Goal: Find specific page/section: Find specific page/section

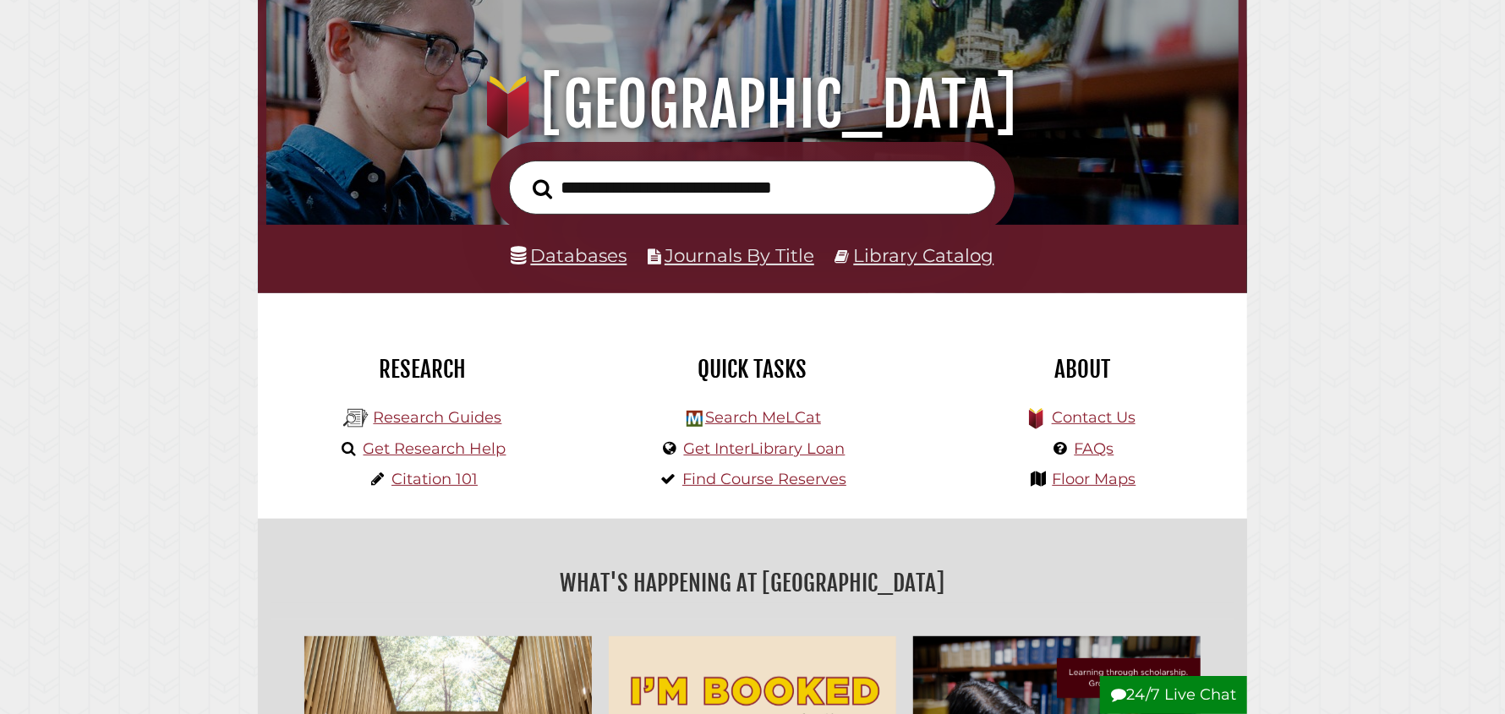
scroll to position [320, 964]
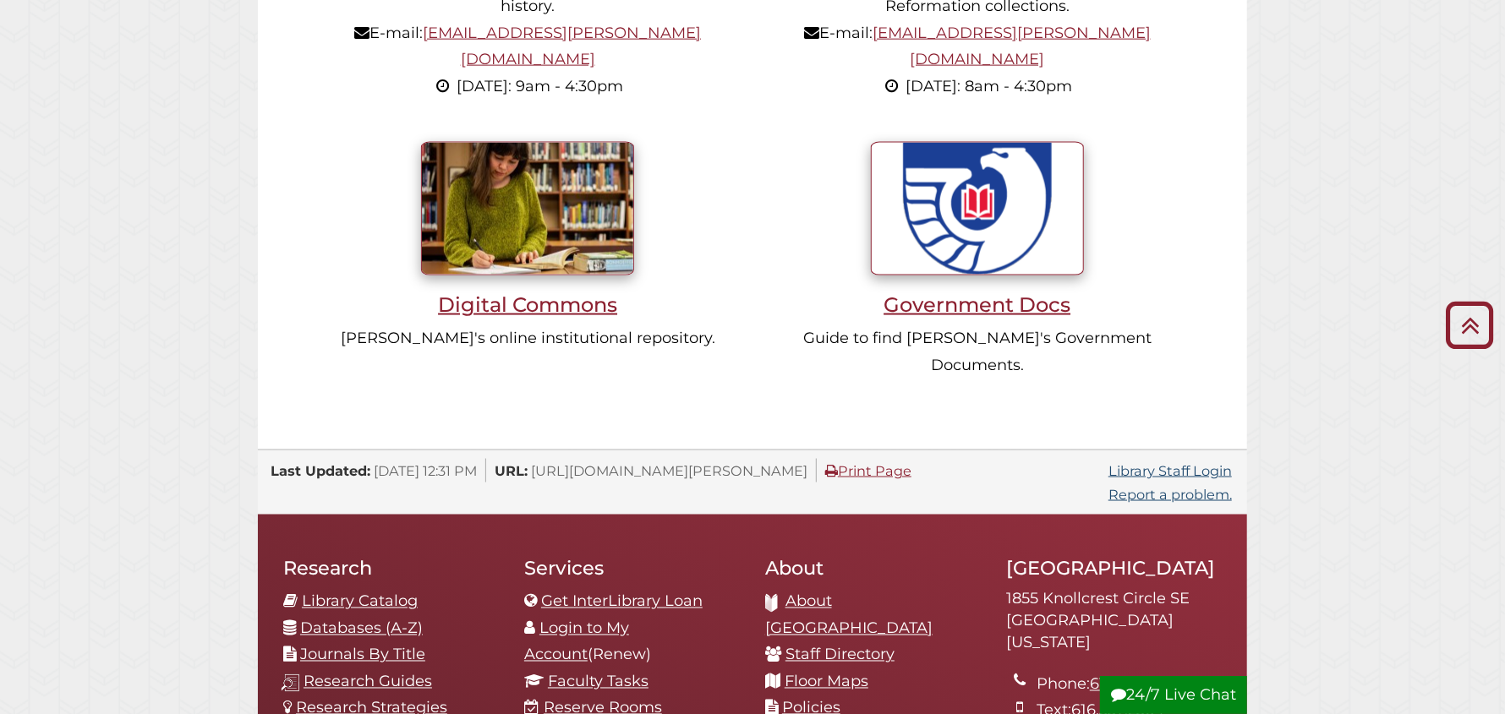
scroll to position [1690, 0]
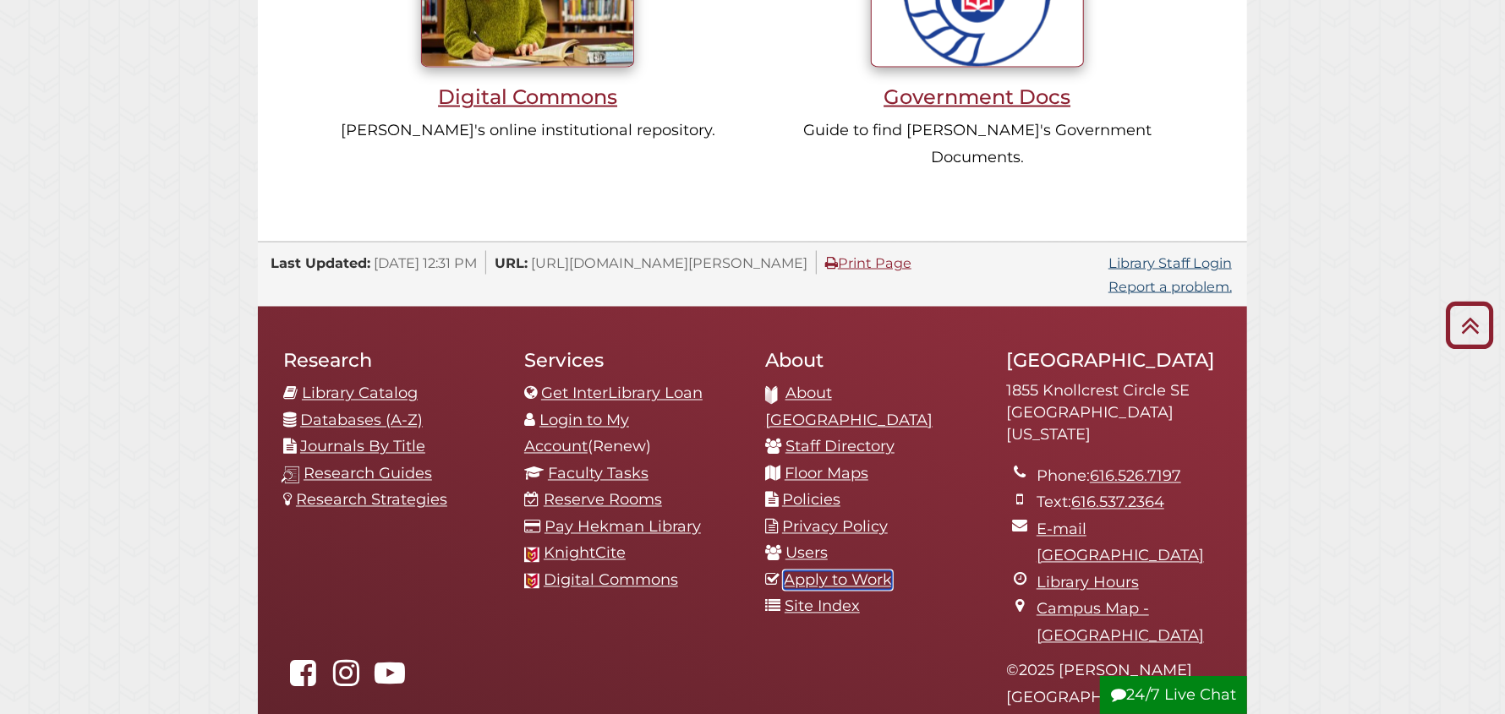
click at [847, 572] on link "Apply to Work" at bounding box center [838, 581] width 108 height 19
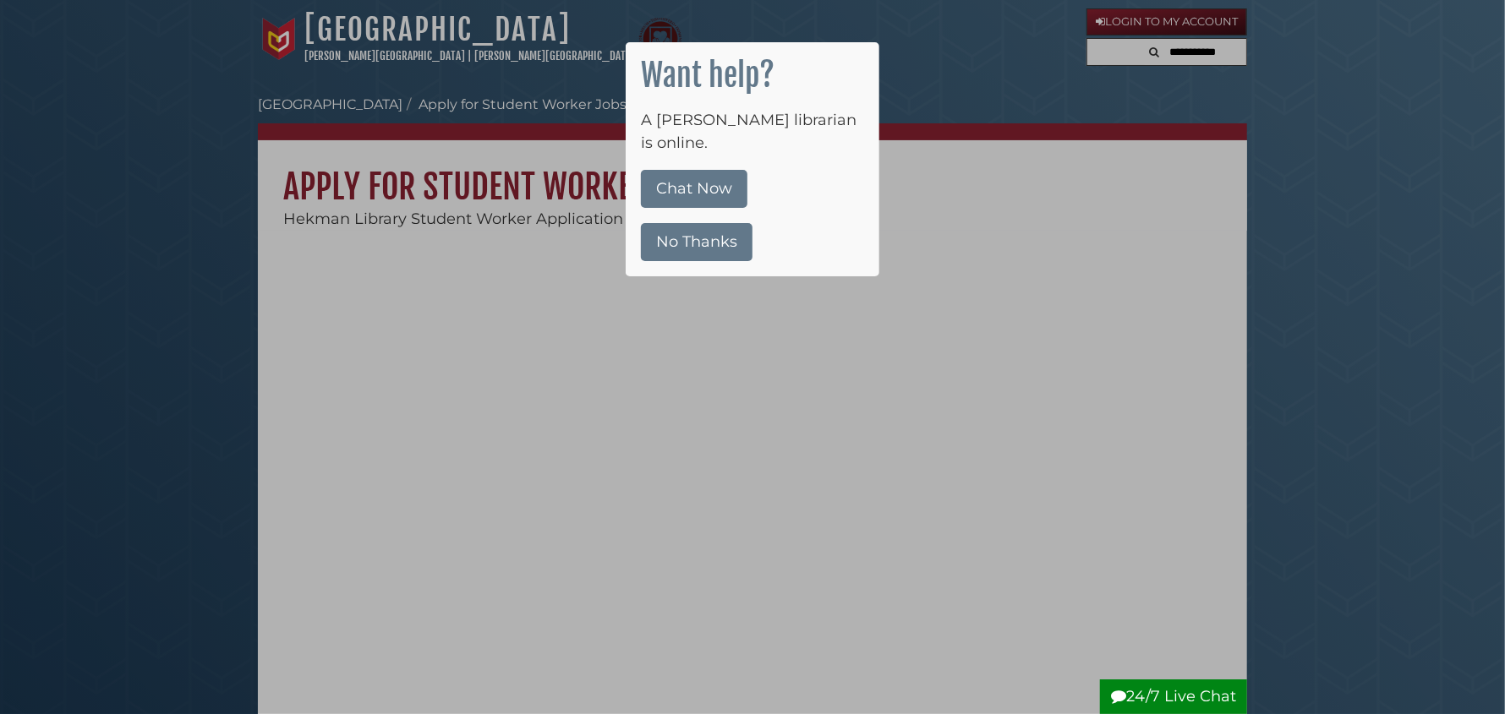
click at [598, 232] on div at bounding box center [752, 357] width 1505 height 714
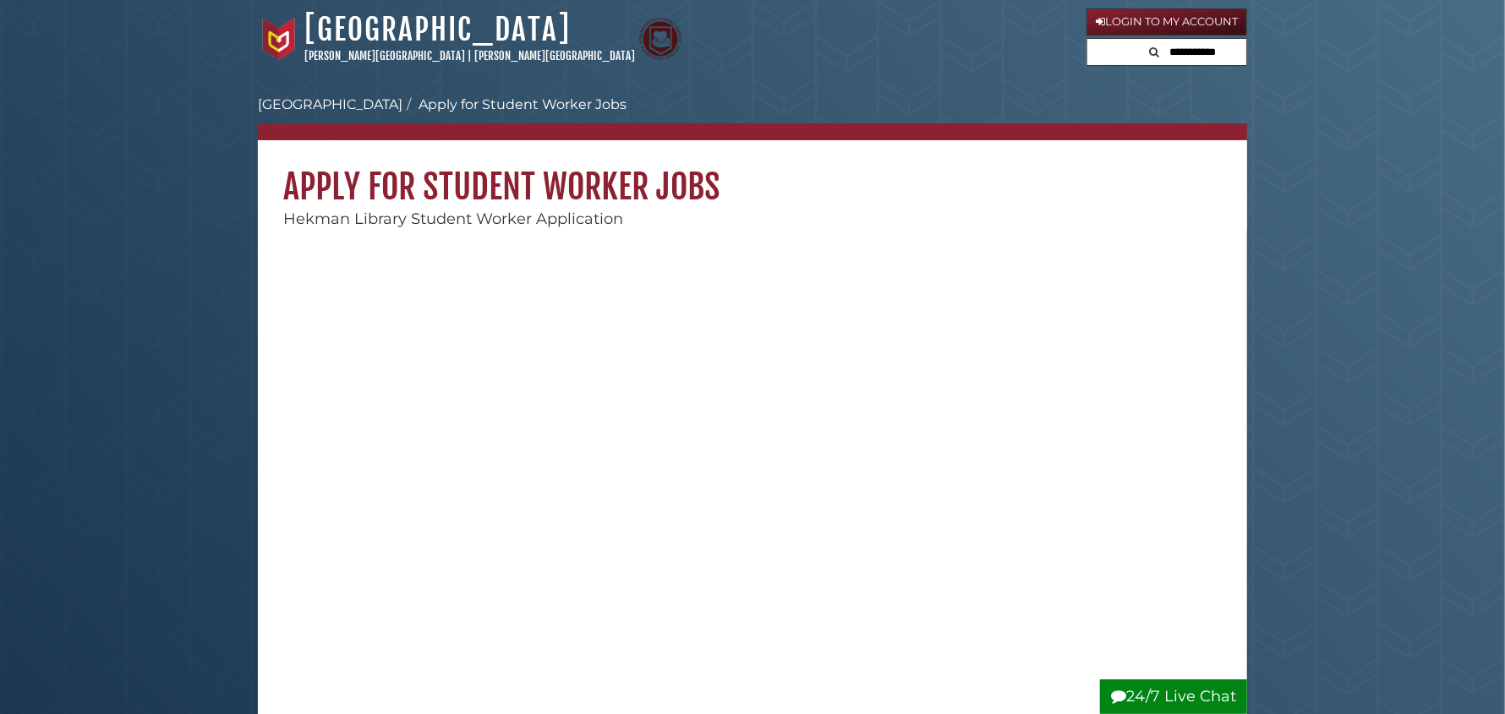
scroll to position [254, 0]
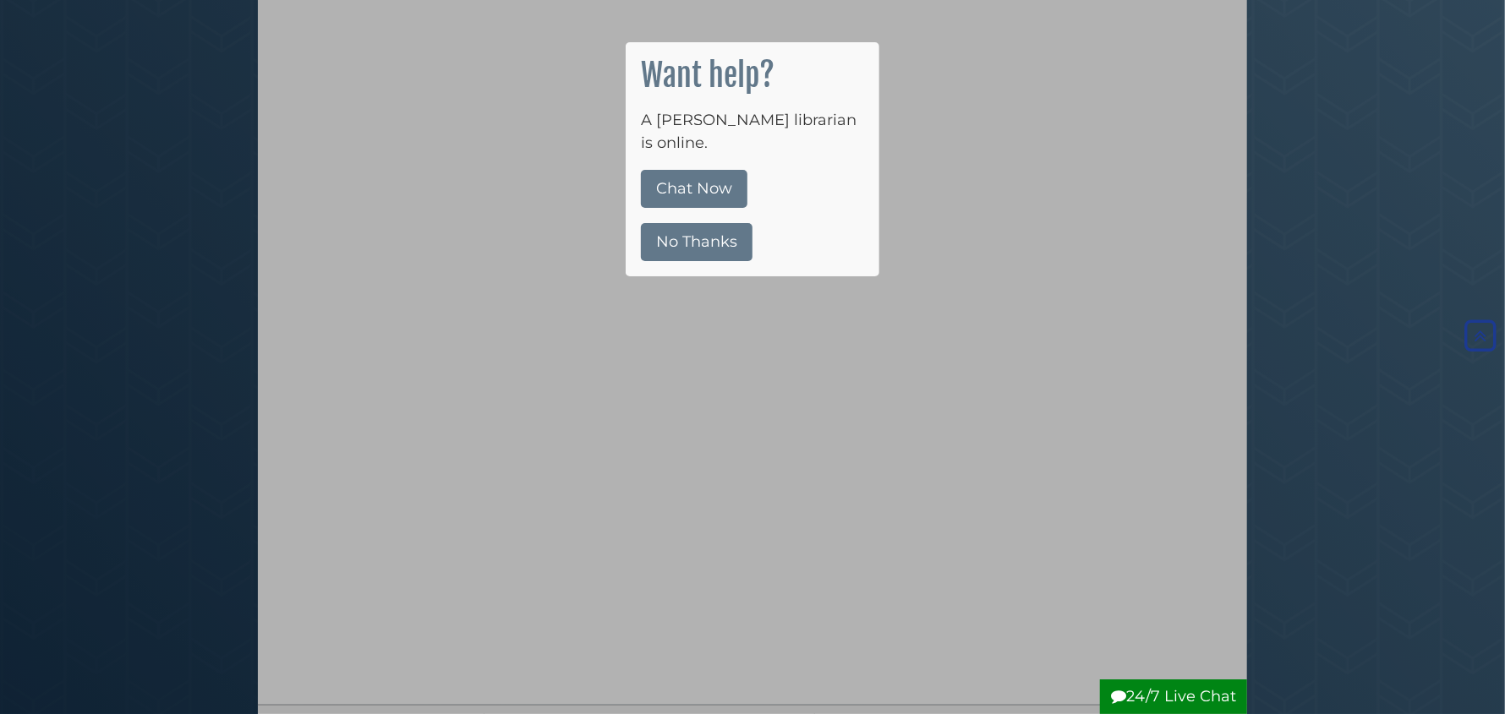
click at [669, 223] on button "No Thanks" at bounding box center [697, 242] width 112 height 38
